Goal: Information Seeking & Learning: Learn about a topic

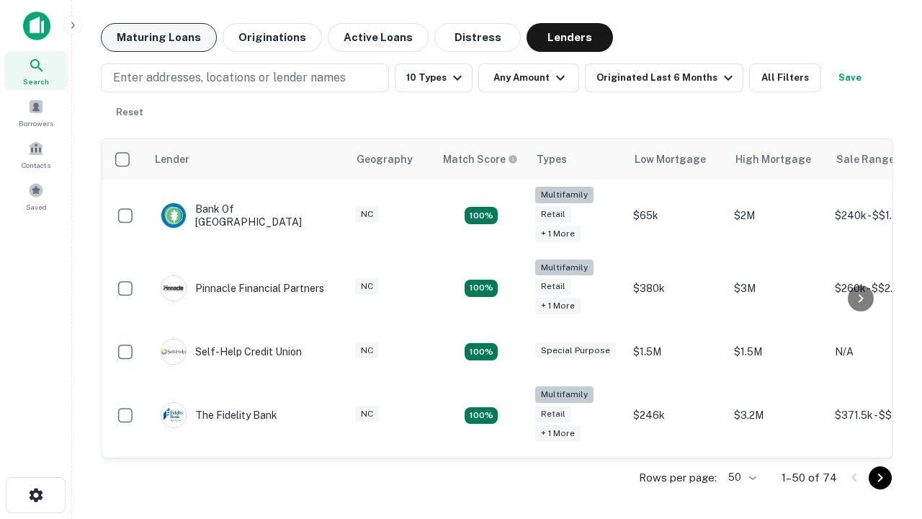
click at [159, 37] on button "Maturing Loans" at bounding box center [159, 37] width 116 height 29
